Goal: Use online tool/utility: Utilize a website feature to perform a specific function

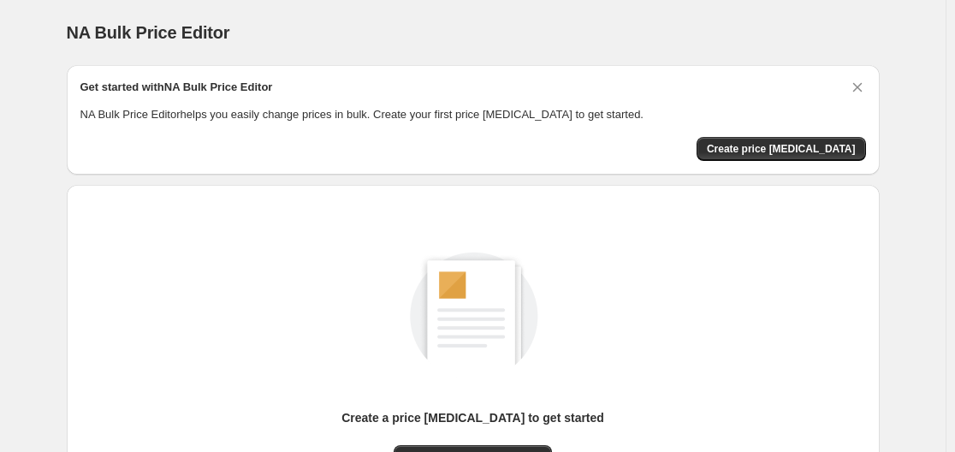
scroll to position [189, 0]
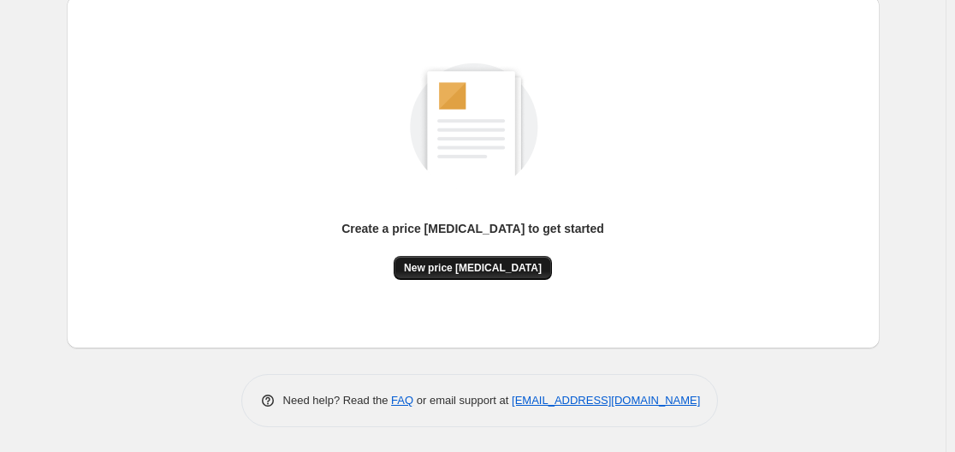
click at [482, 264] on span "New price [MEDICAL_DATA]" at bounding box center [473, 268] width 138 height 14
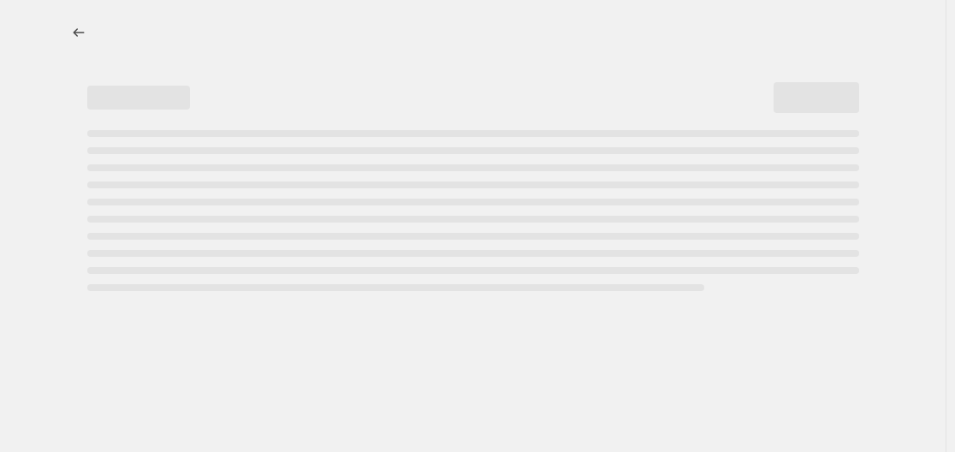
select select "percentage"
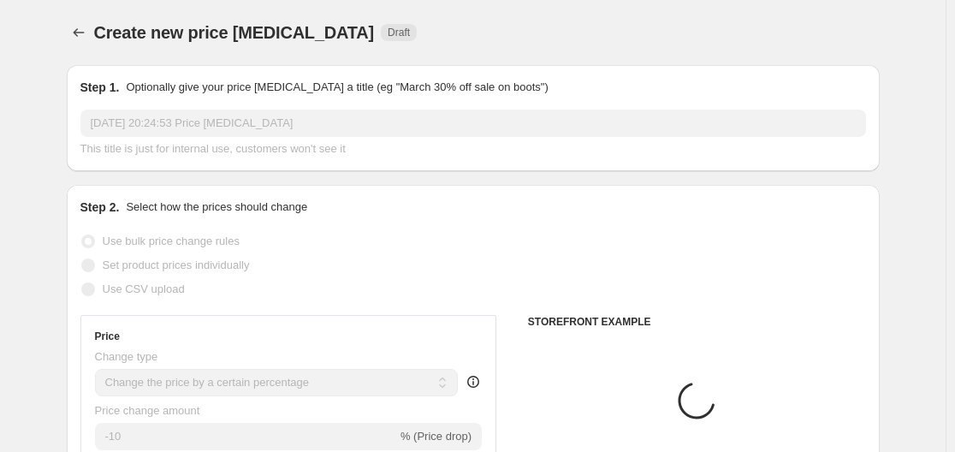
scroll to position [171, 0]
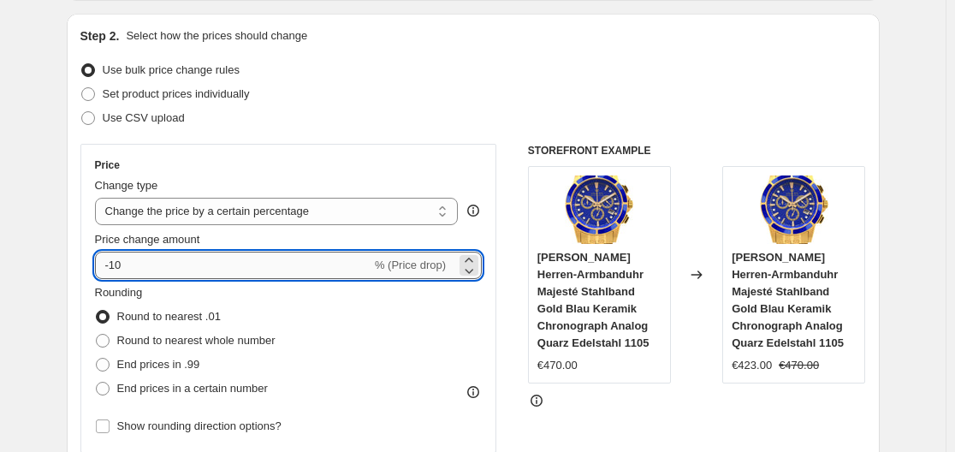
drag, startPoint x: 114, startPoint y: 265, endPoint x: 173, endPoint y: 265, distance: 59.1
click at [173, 265] on input "-10" at bounding box center [233, 265] width 276 height 27
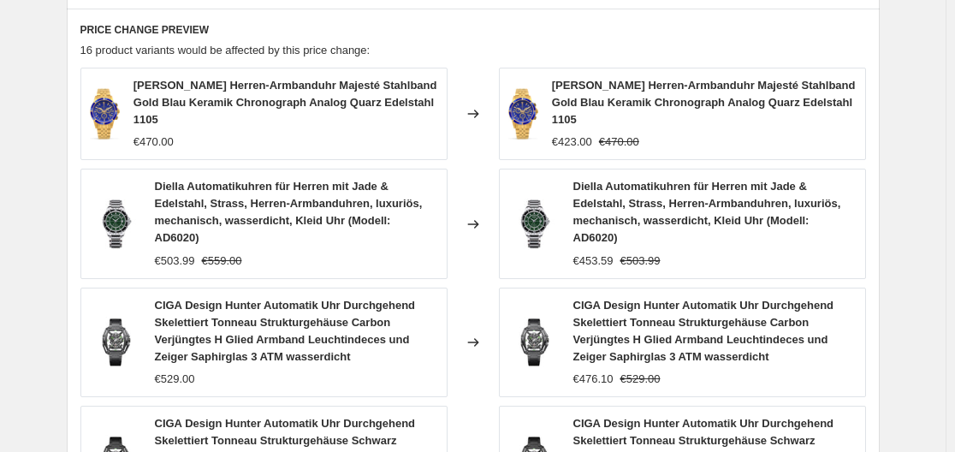
scroll to position [1373, 0]
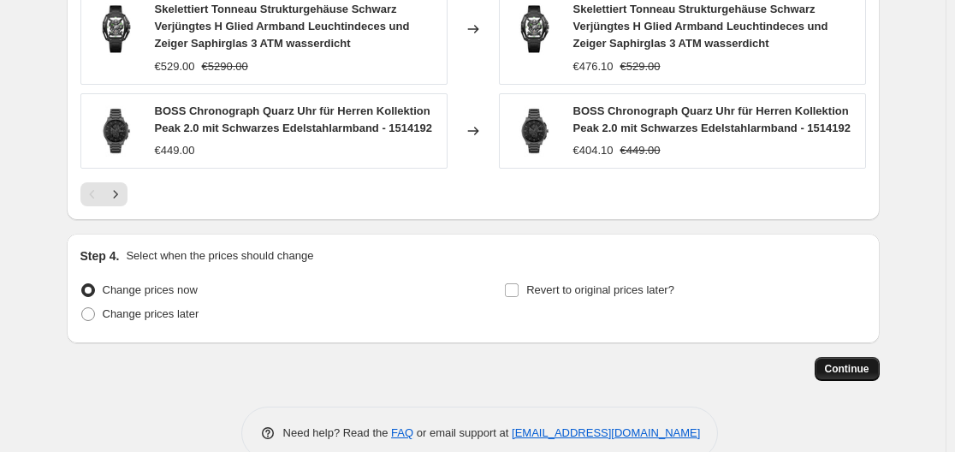
type input "-30"
click at [848, 362] on span "Continue" at bounding box center [847, 369] width 45 height 14
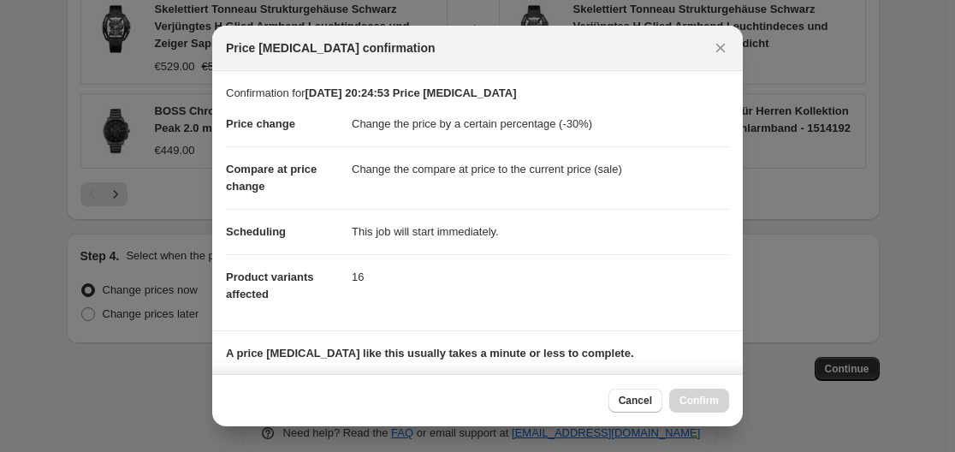
scroll to position [257, 0]
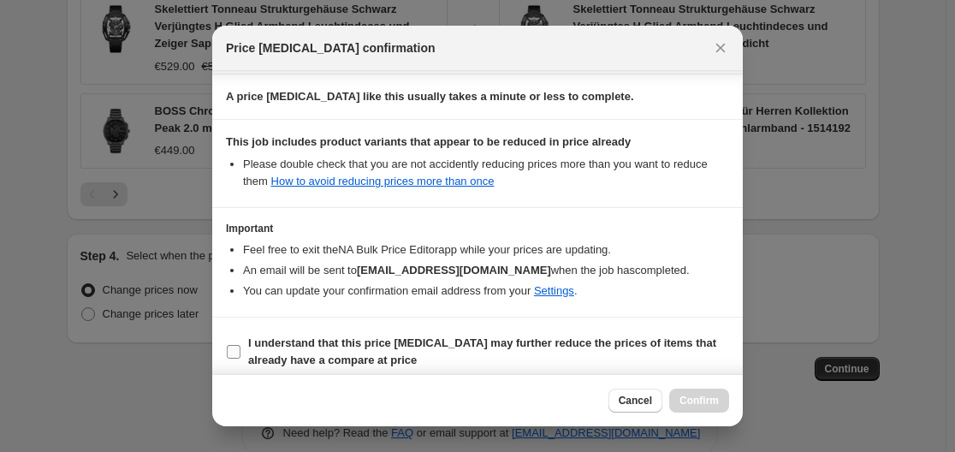
click at [234, 353] on input "I understand that this price change job may further reduce the prices of items …" at bounding box center [234, 352] width 14 height 14
checkbox input "true"
drag, startPoint x: 703, startPoint y: 398, endPoint x: 697, endPoint y: 388, distance: 11.5
click at [702, 400] on span "Confirm" at bounding box center [699, 401] width 39 height 14
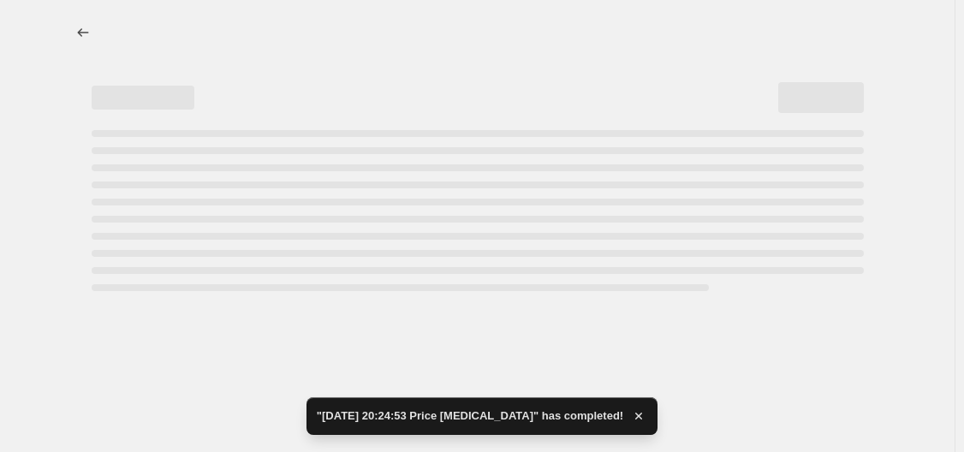
select select "percentage"
